Goal: Check status: Check status

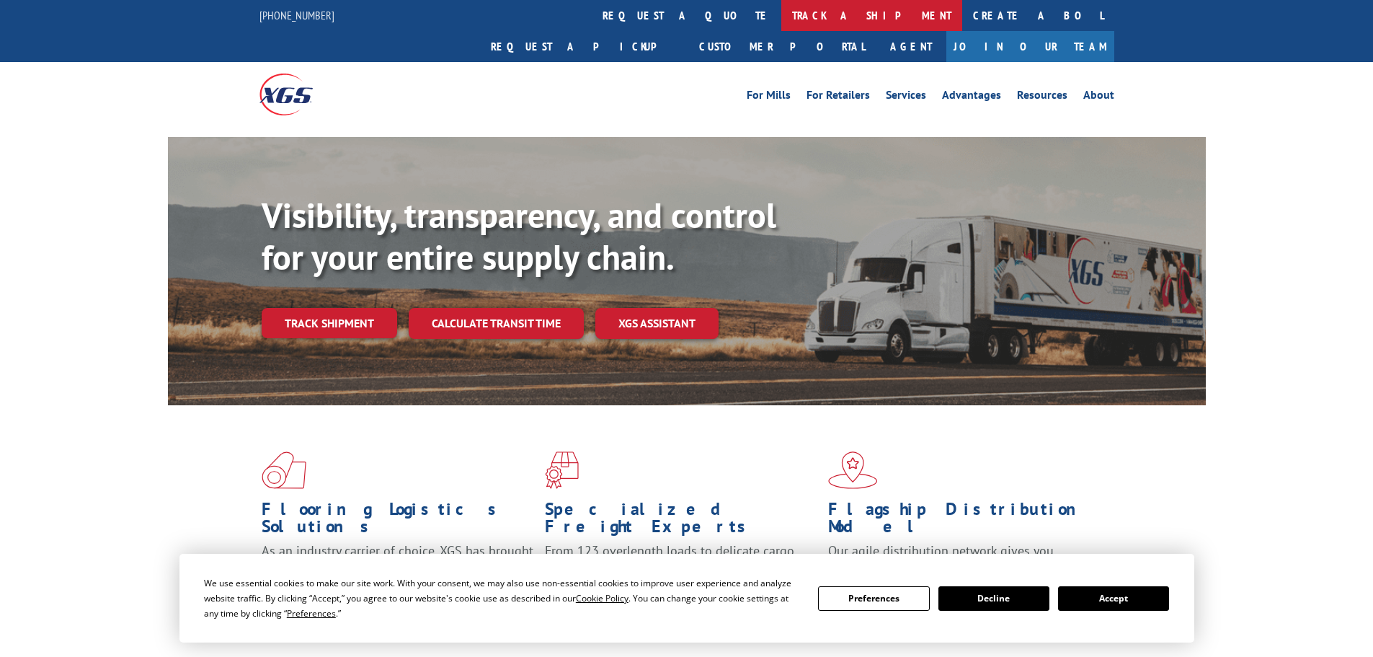
click at [781, 12] on link "track a shipment" at bounding box center [871, 15] width 181 height 31
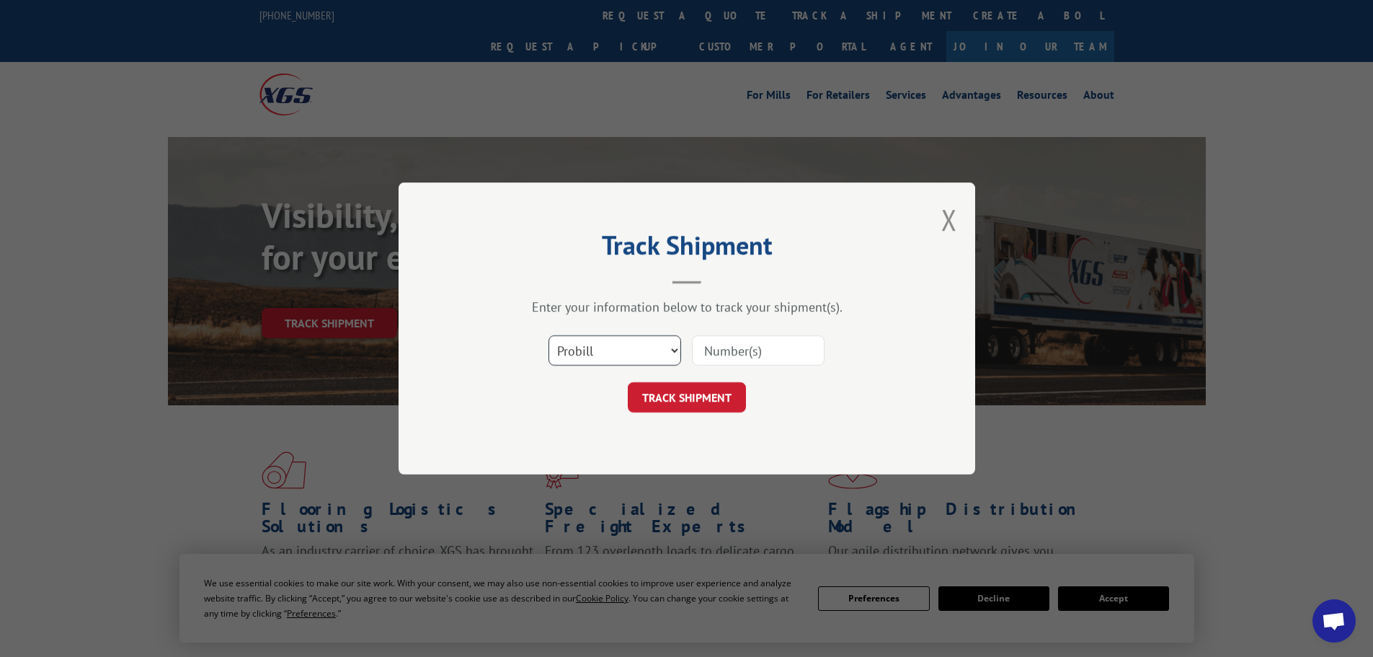
click at [574, 358] on select "Select category... Probill BOL PO" at bounding box center [614, 350] width 133 height 30
select select "po"
click at [548, 335] on select "Select category... Probill BOL PO" at bounding box center [614, 350] width 133 height 30
click at [738, 350] on input at bounding box center [758, 350] width 133 height 30
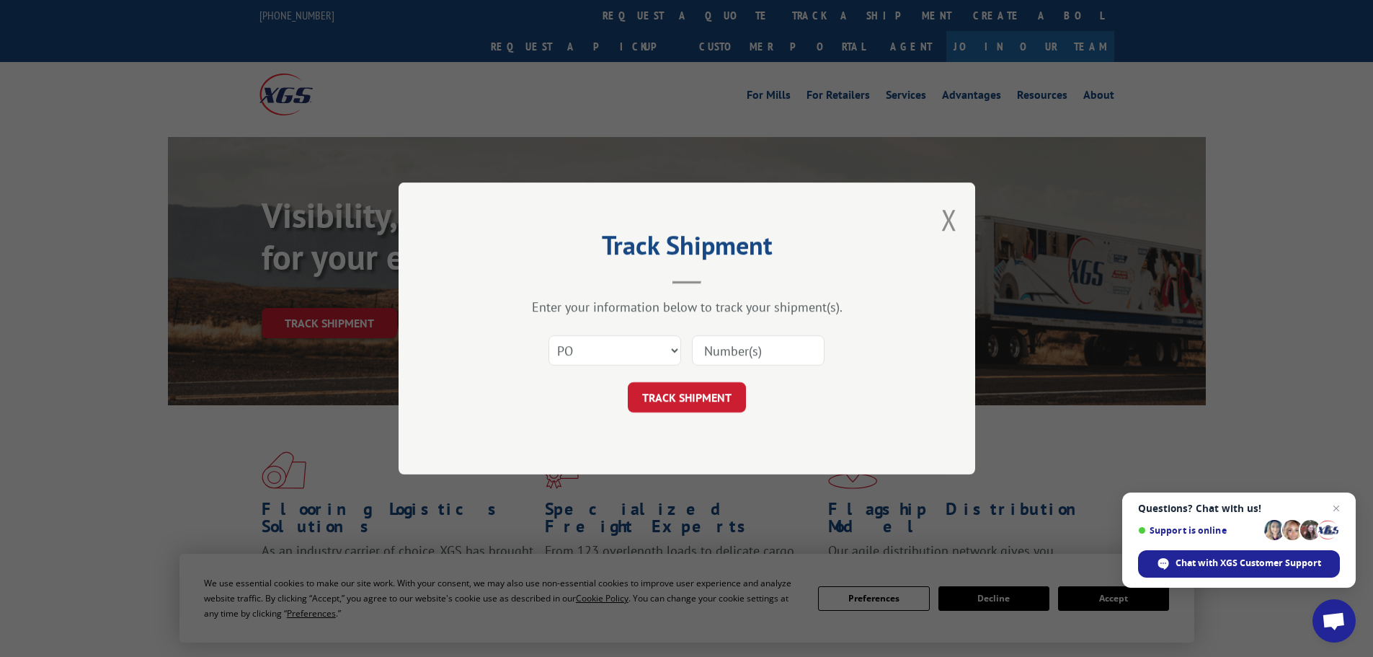
paste input "44533165"
type input "44533165"
click at [697, 397] on button "TRACK SHIPMENT" at bounding box center [687, 397] width 118 height 30
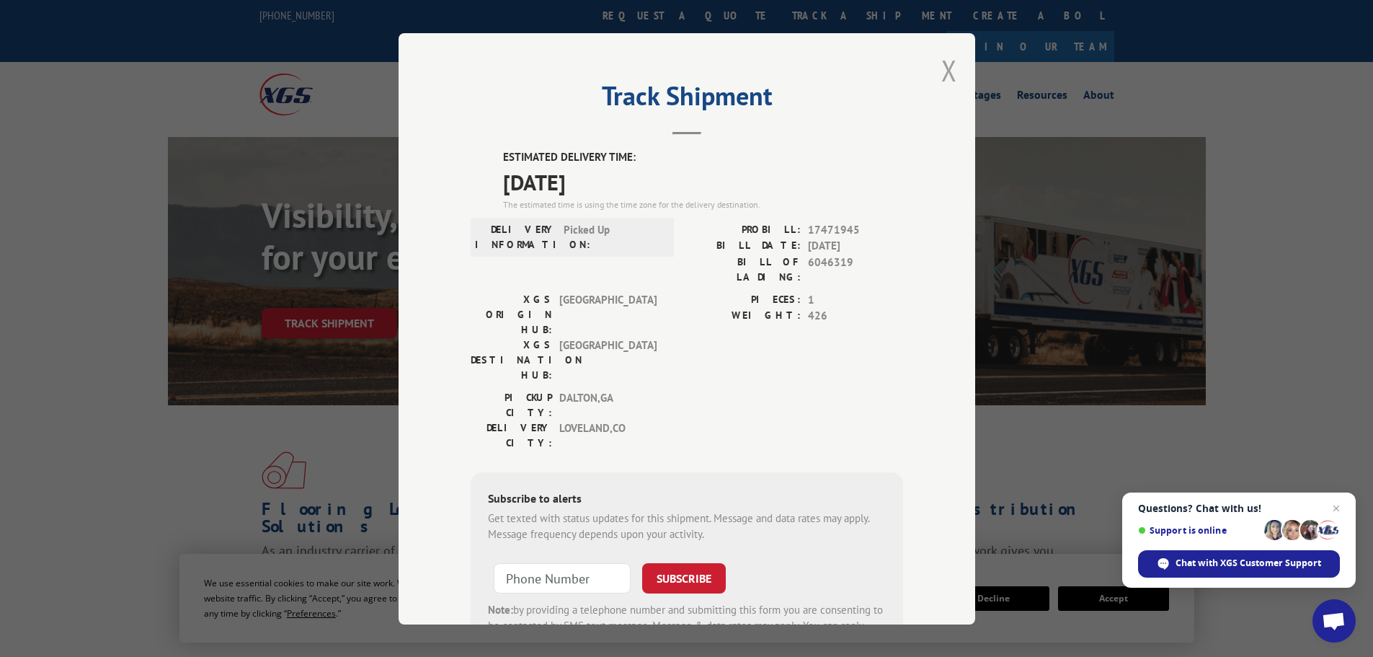
click at [941, 68] on button "Close modal" at bounding box center [949, 70] width 16 height 38
